Goal: Task Accomplishment & Management: Use online tool/utility

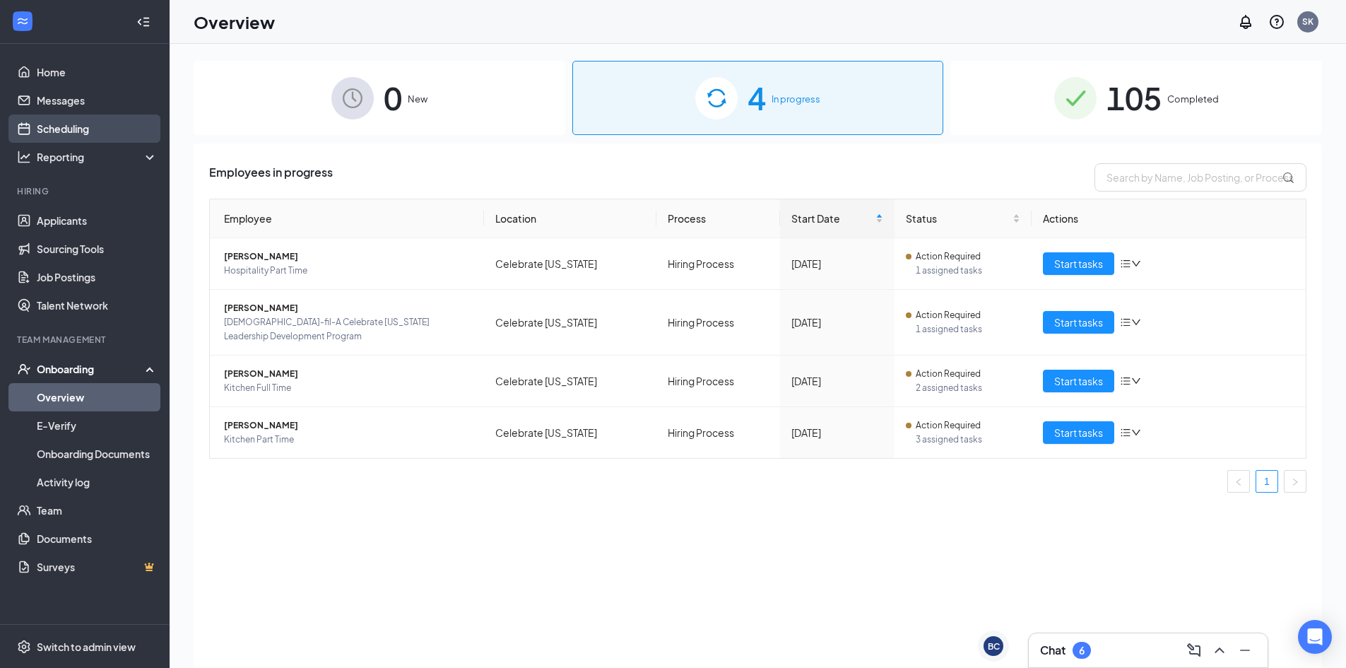
click at [64, 119] on link "Scheduling" at bounding box center [97, 128] width 121 height 28
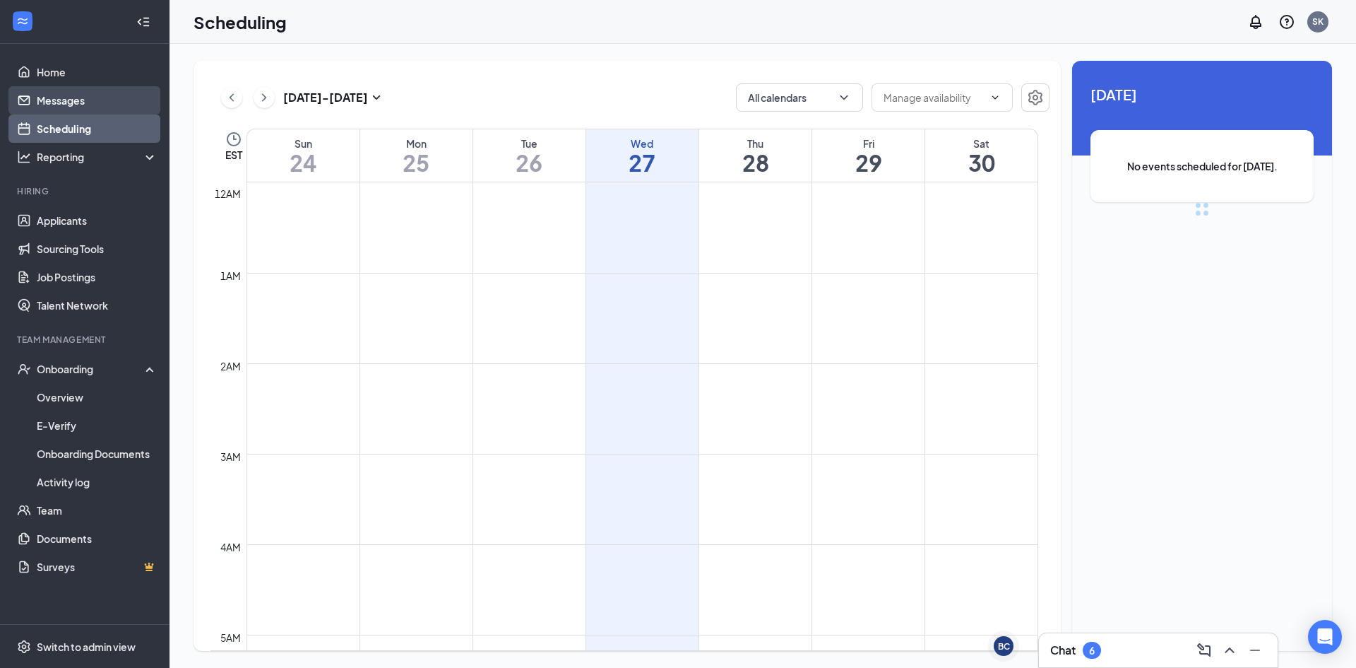
scroll to position [694, 0]
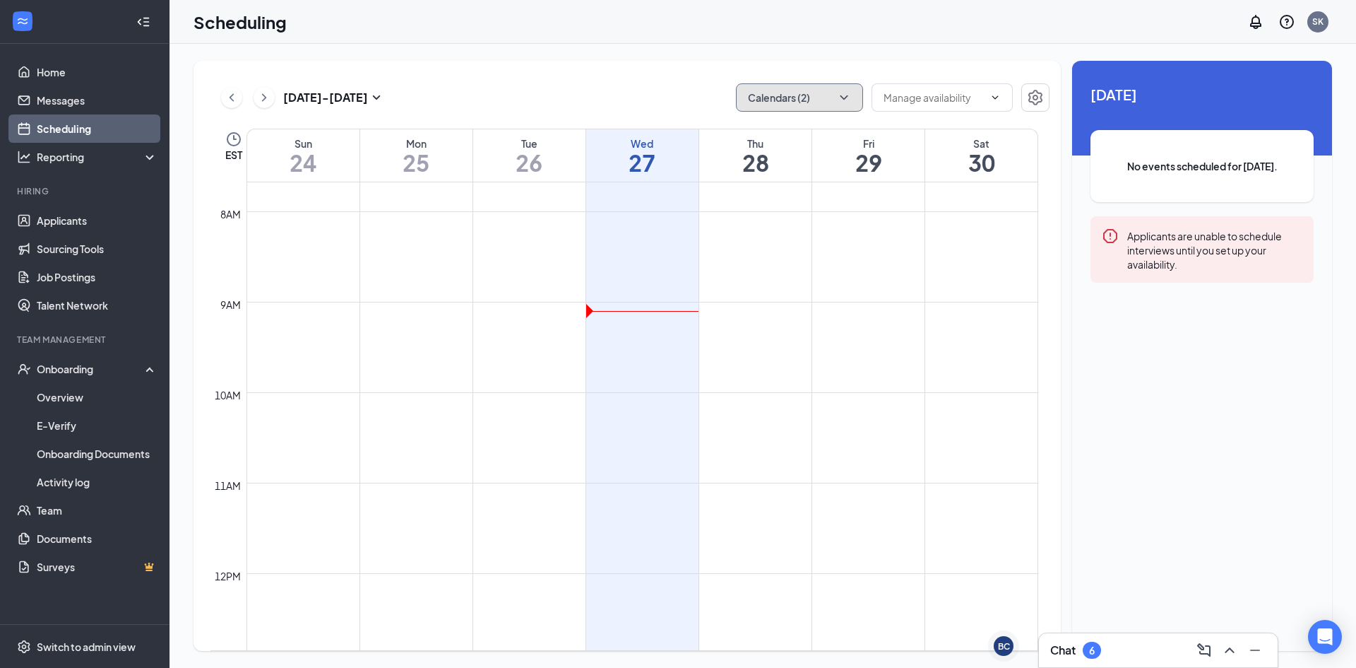
click at [832, 104] on button "Calendars (2)" at bounding box center [799, 97] width 127 height 28
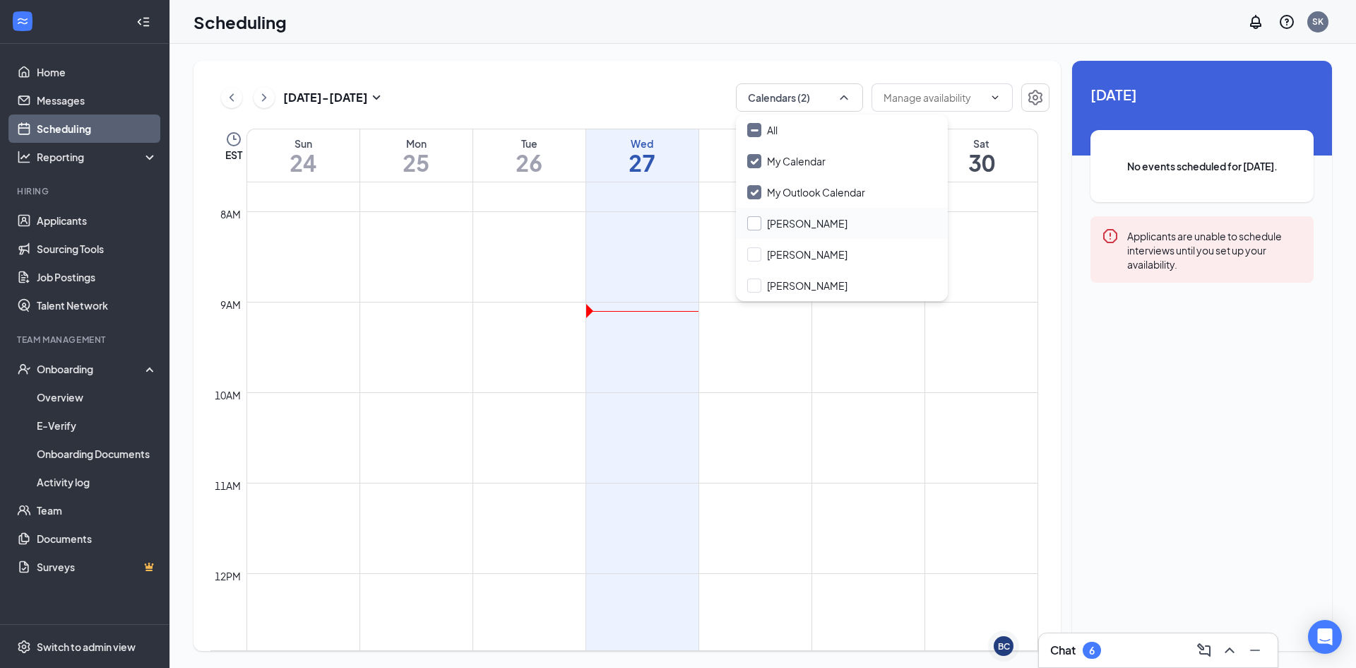
click at [757, 223] on input "[PERSON_NAME]" at bounding box center [797, 223] width 100 height 14
checkbox input "true"
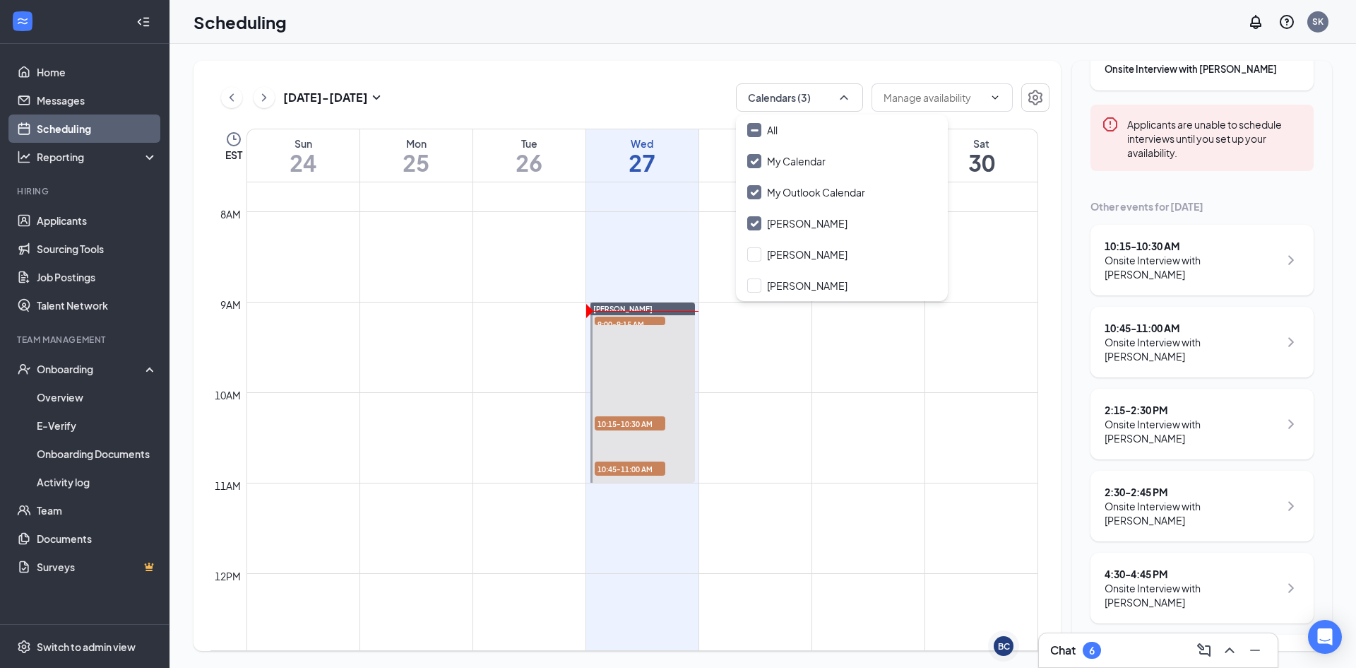
scroll to position [148, 0]
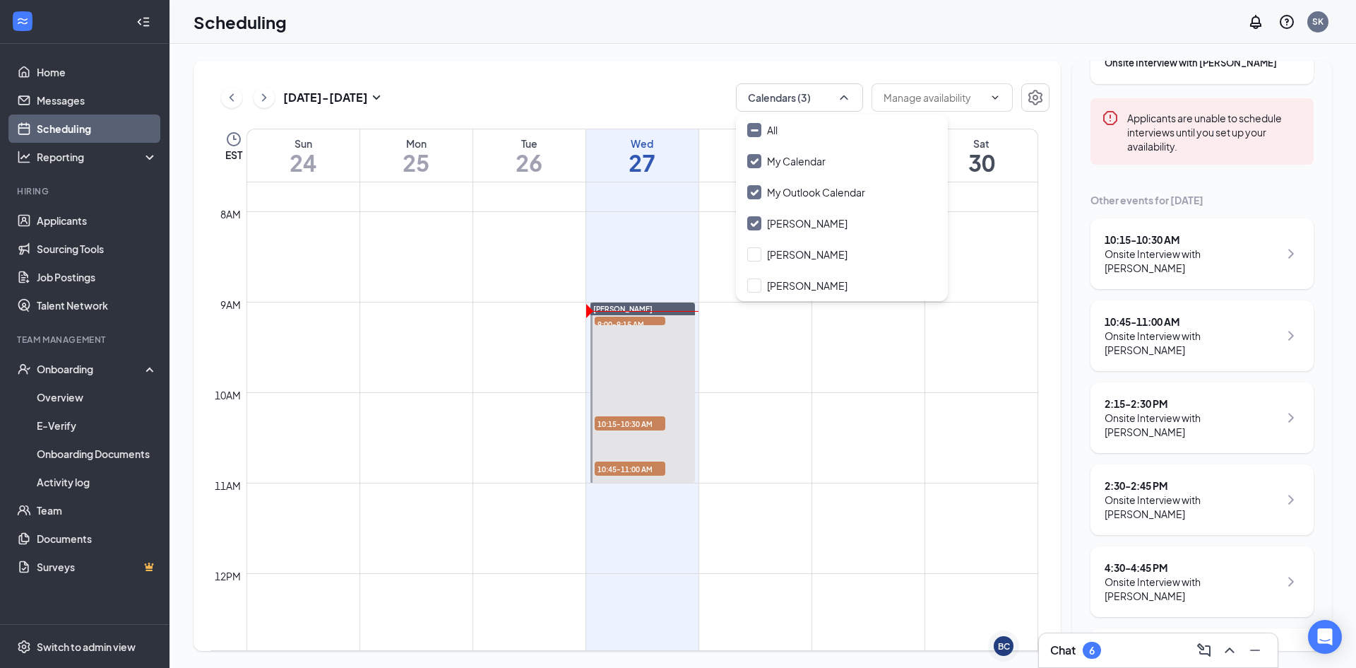
click at [932, 47] on div "[DATE] - [DATE] Calendars (3) EST Sun 24 Mon 25 Tue 26 Wed 27 Thu 28 Fri 29 Sat…" at bounding box center [763, 356] width 1187 height 624
